Goal: Book appointment/travel/reservation

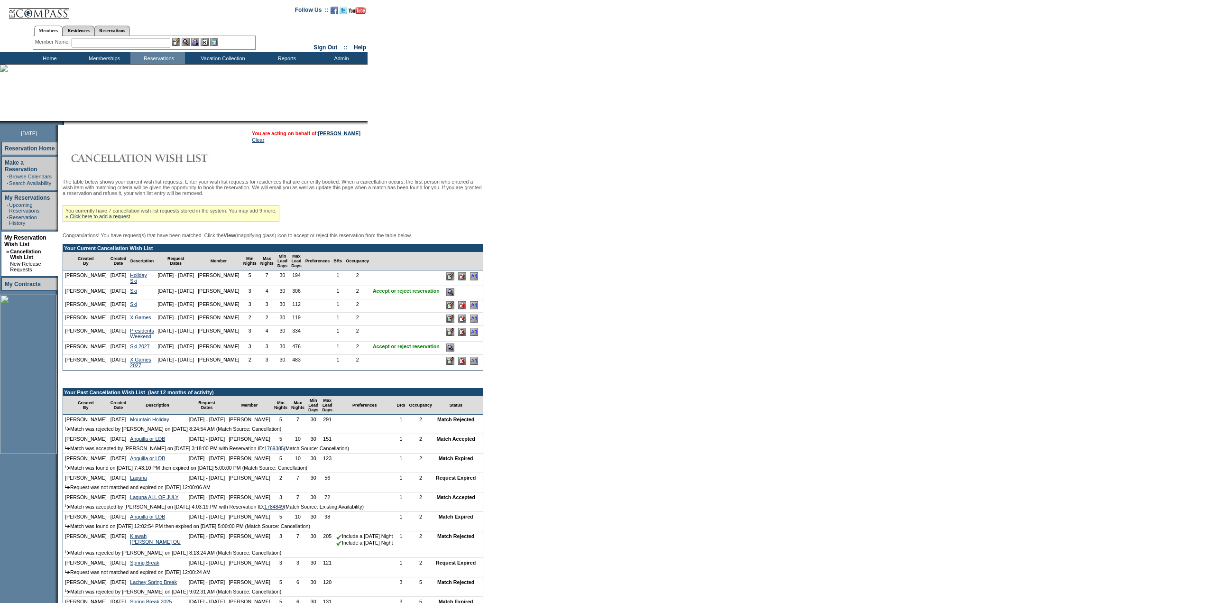
click at [454, 351] on input "image" at bounding box center [450, 347] width 8 height 8
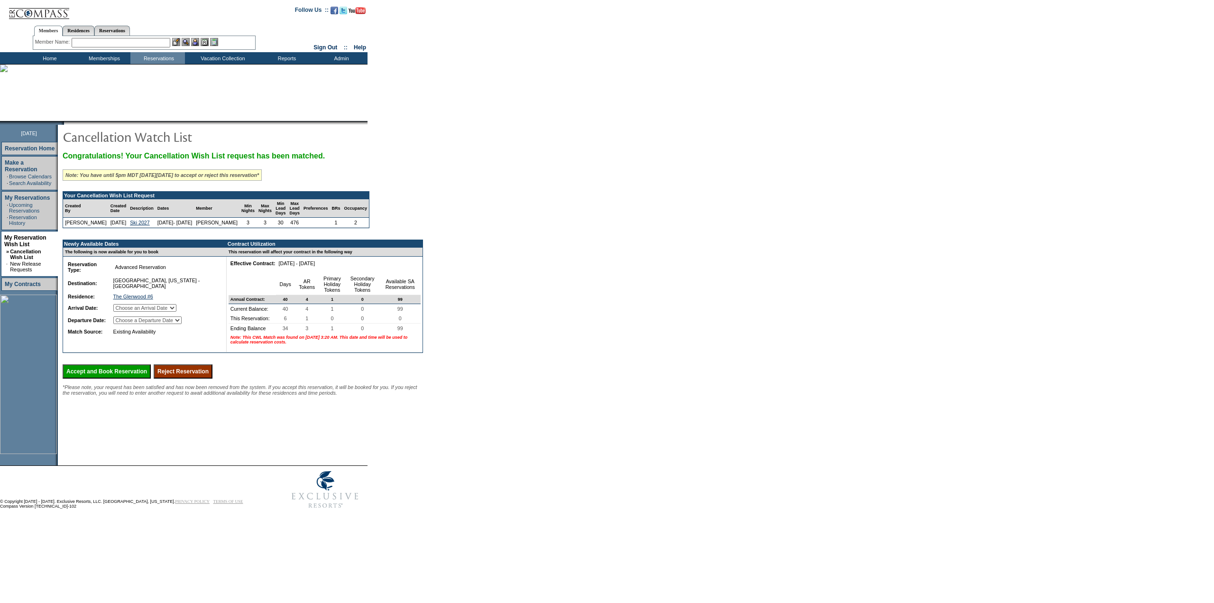
click at [176, 312] on select "Choose an Arrival Date Friday, January 15, 2027 Saturday, January 16, 2027 Sund…" at bounding box center [144, 308] width 63 height 8
select select "01/15/2027"
click at [125, 312] on select "Choose an Arrival Date Friday, January 15, 2027 Saturday, January 16, 2027 Sund…" at bounding box center [144, 308] width 63 height 8
click at [182, 324] on select "Choose a Departure Date Saturday, January 16, 2027 Sunday, January 17, 2027 Mon…" at bounding box center [147, 320] width 68 height 8
select select "01/18/2027"
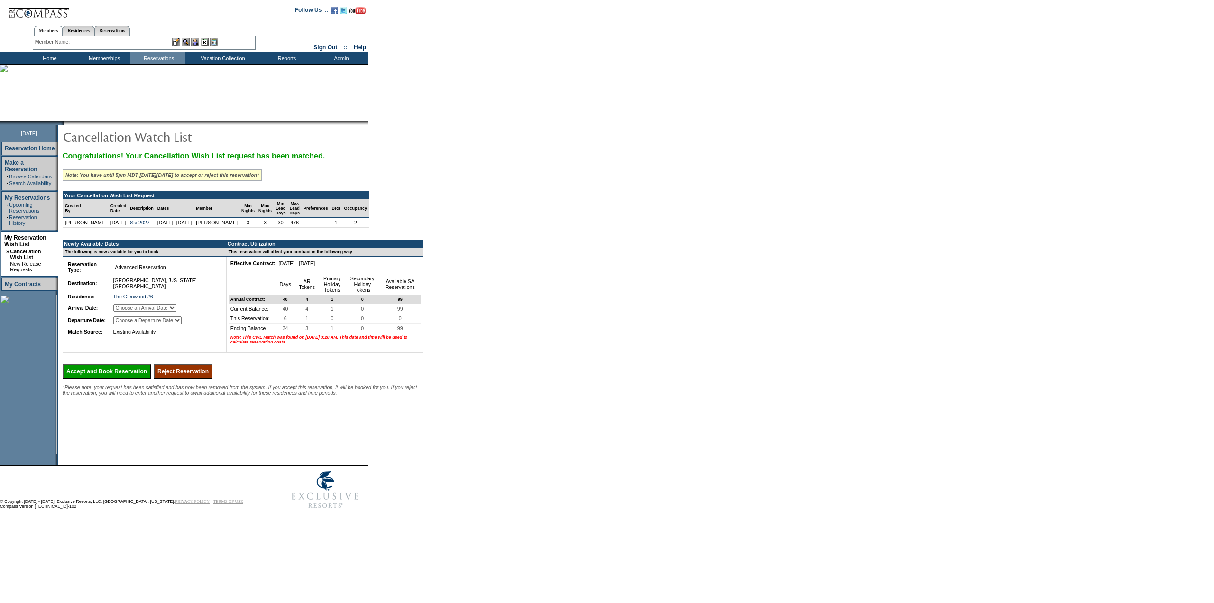
click at [126, 324] on select "Choose a Departure Date Saturday, January 16, 2027 Sunday, January 17, 2027 Mon…" at bounding box center [147, 320] width 68 height 8
click at [112, 378] on input "Accept and Book Reservation" at bounding box center [107, 371] width 88 height 14
